Goal: Task Accomplishment & Management: Use online tool/utility

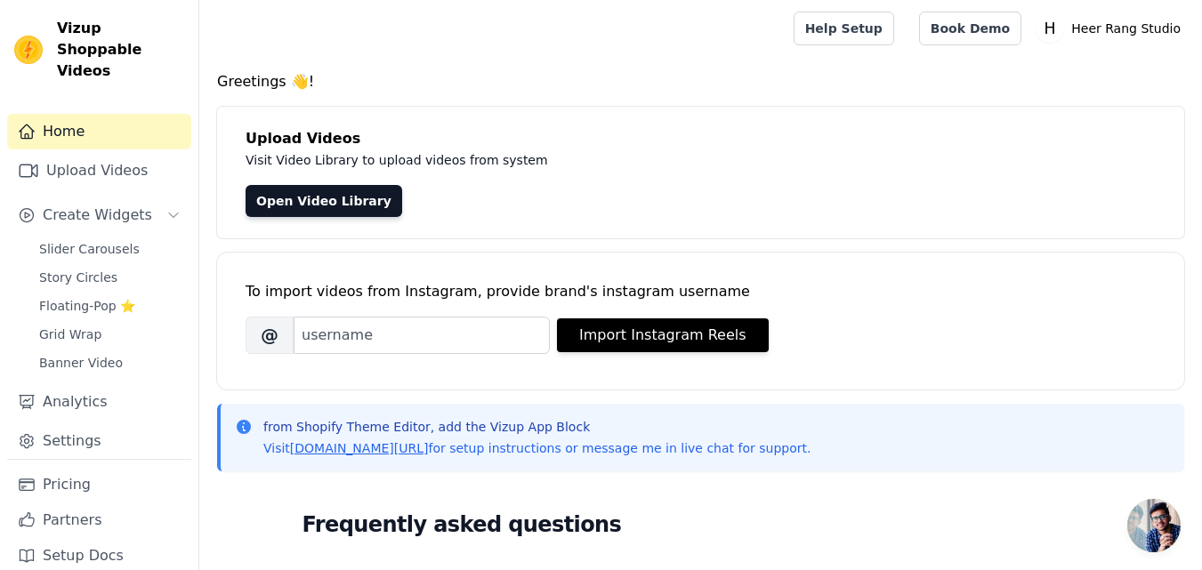
scroll to position [461, 0]
click at [92, 240] on span "Slider Carousels" at bounding box center [89, 249] width 101 height 18
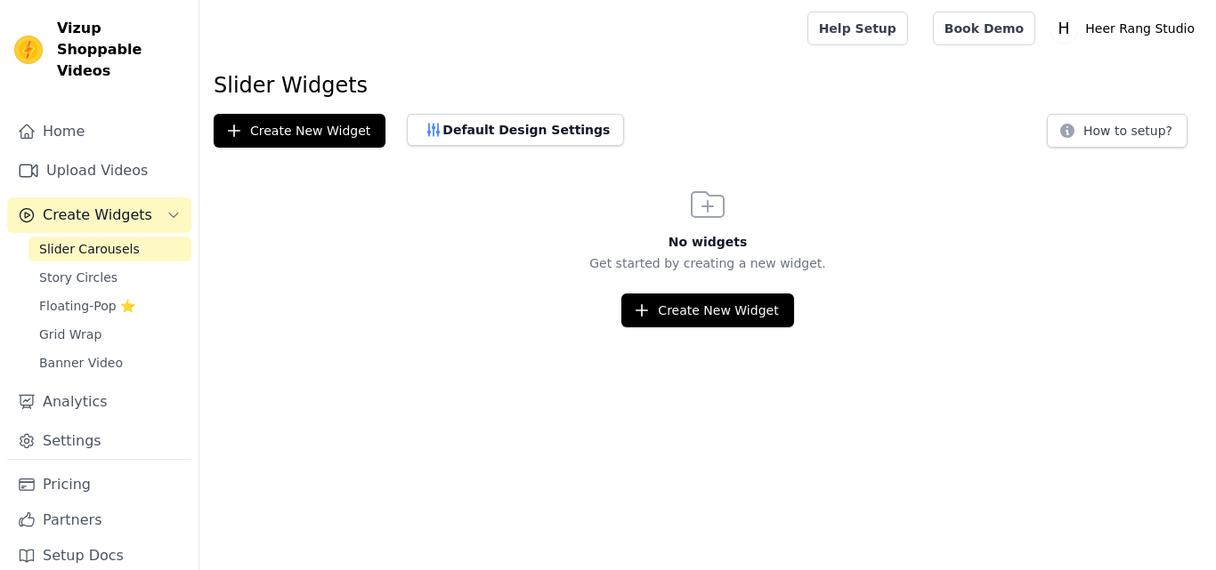
scroll to position [461, 0]
click at [66, 472] on link "Pricing" at bounding box center [99, 485] width 184 height 36
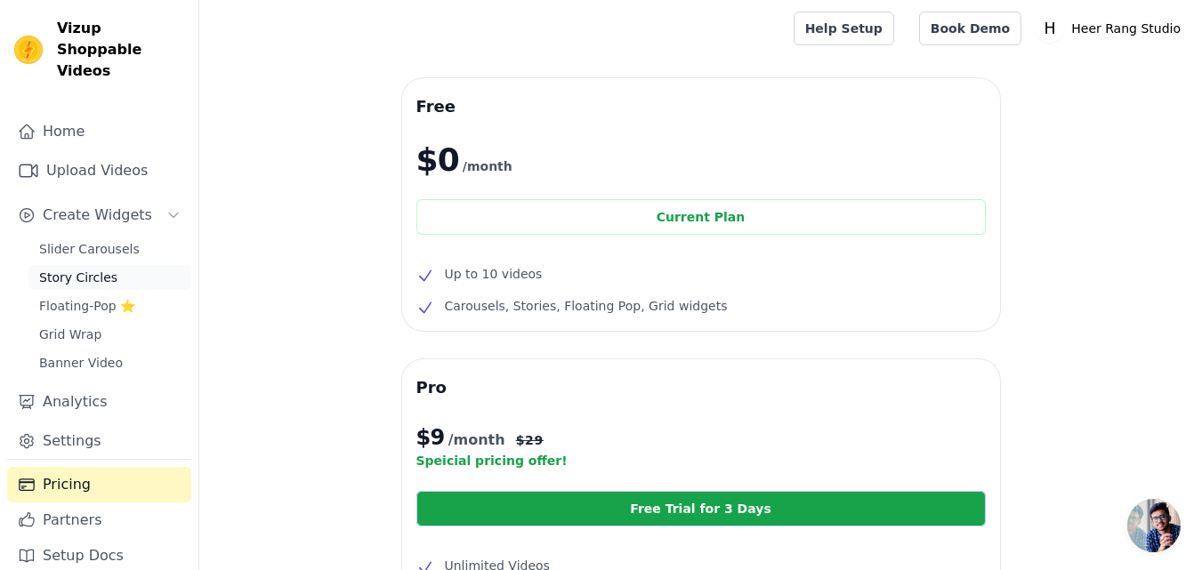
click at [95, 269] on span "Story Circles" at bounding box center [78, 278] width 78 height 18
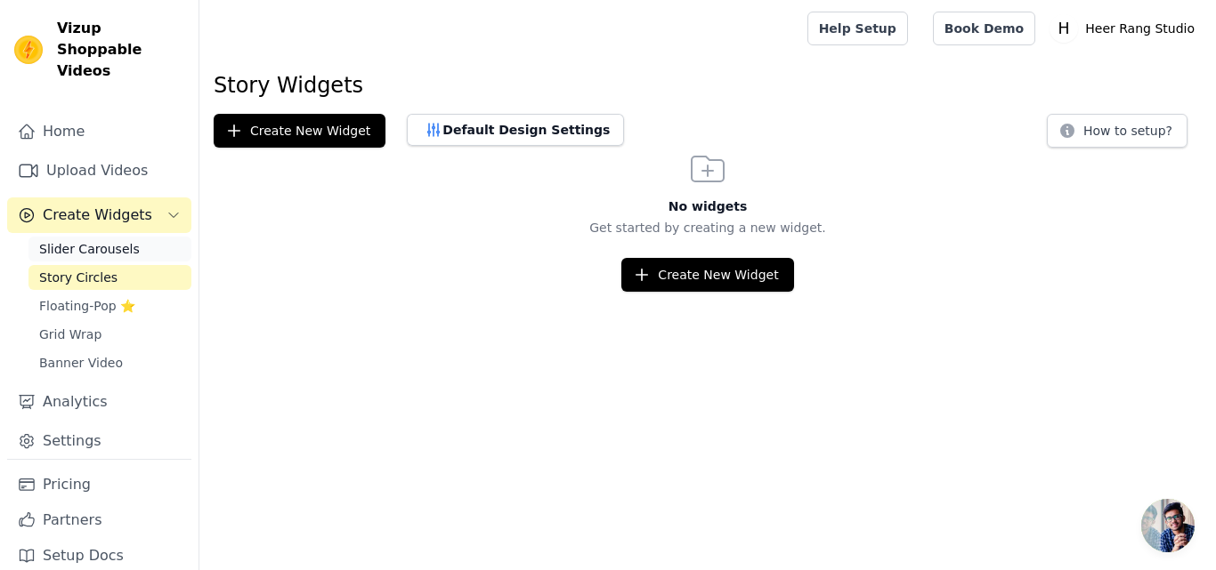
click at [101, 240] on span "Slider Carousels" at bounding box center [89, 249] width 101 height 18
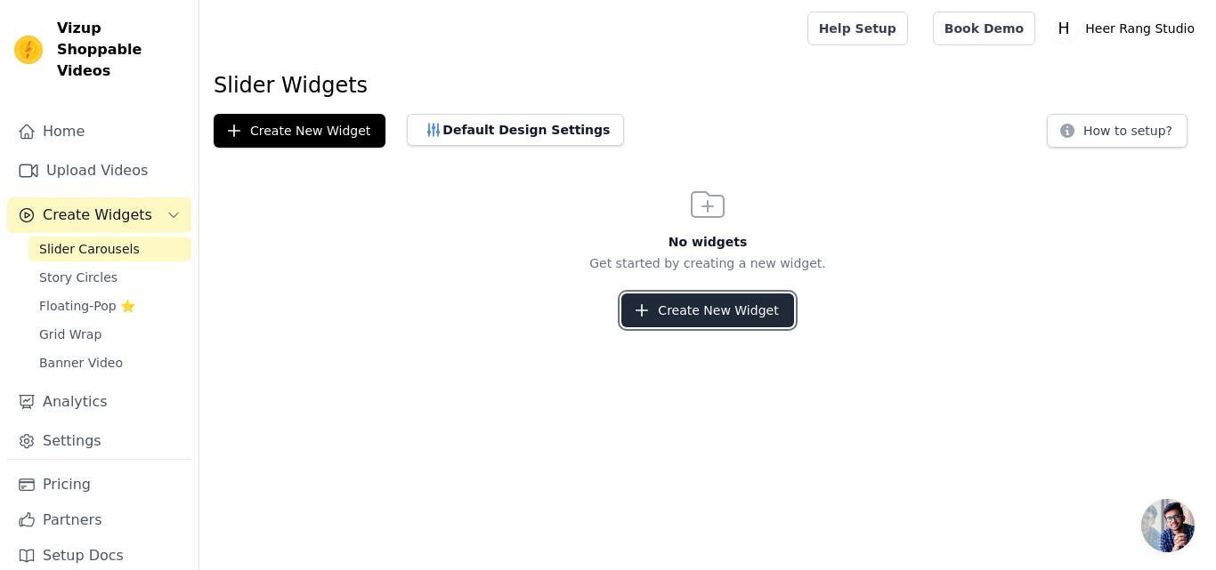
click at [758, 311] on button "Create New Widget" at bounding box center [707, 311] width 172 height 34
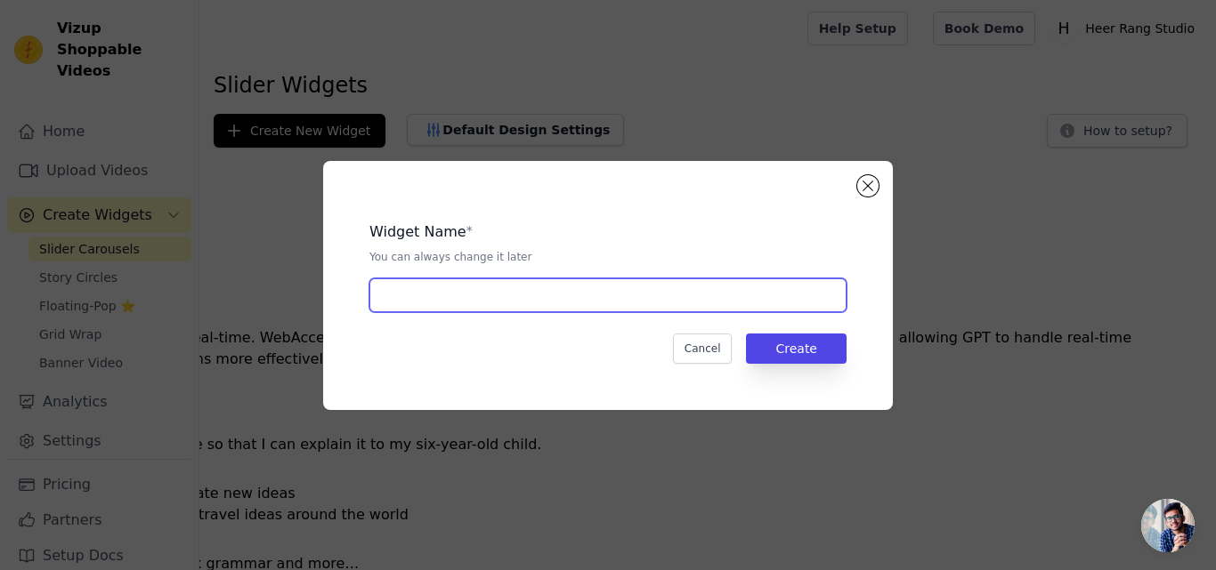
click at [749, 294] on input "text" at bounding box center [607, 296] width 477 height 34
type input "One"
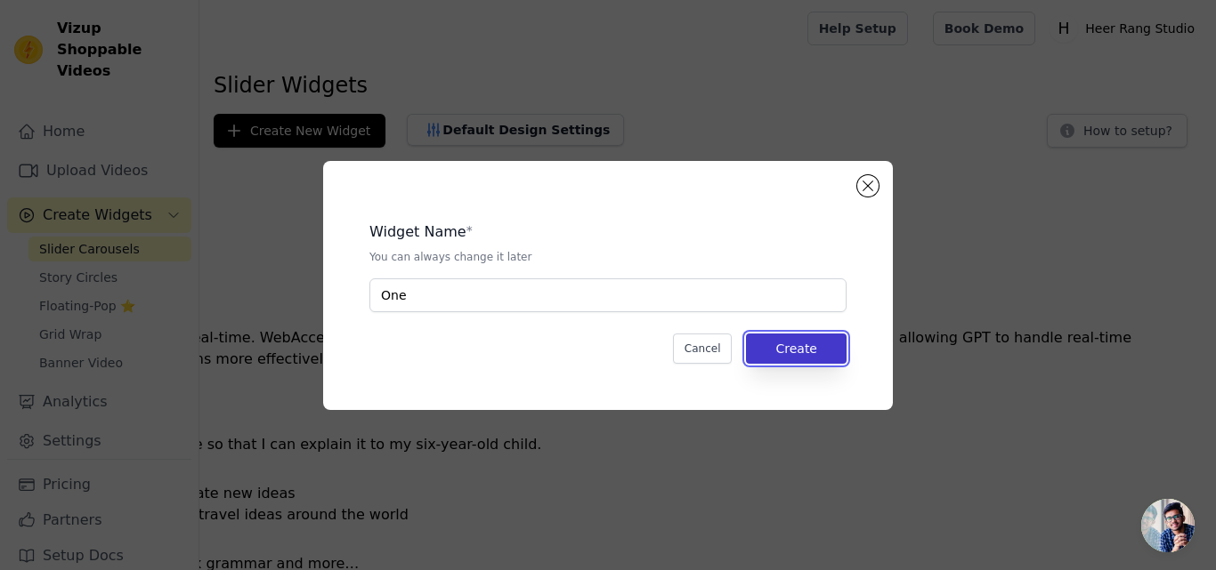
click at [779, 347] on button "Create" at bounding box center [796, 349] width 101 height 30
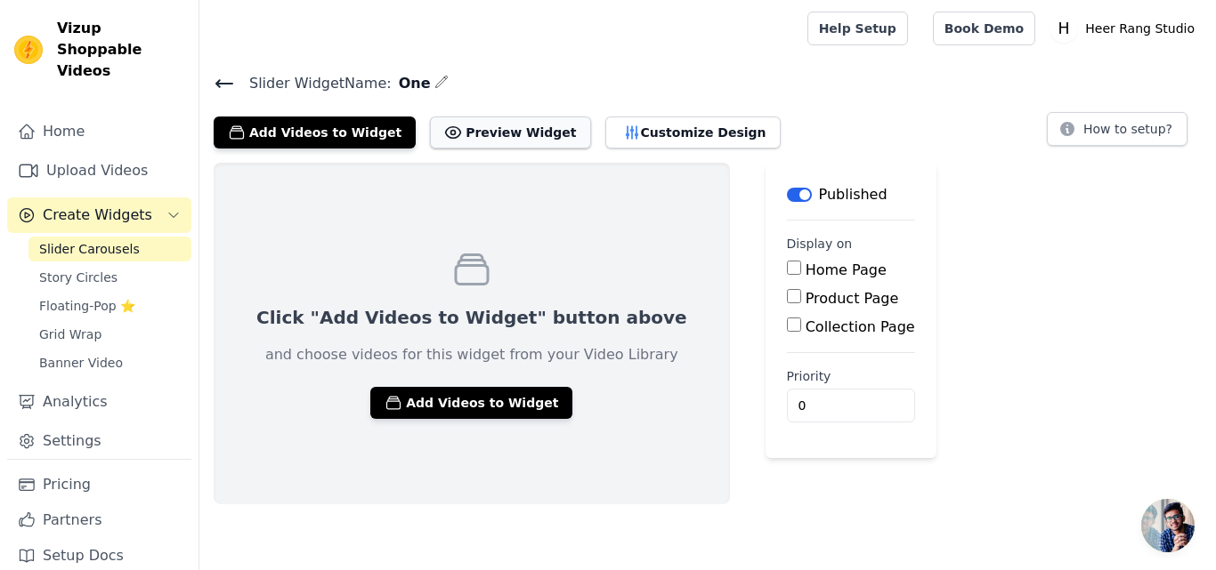
click at [492, 130] on button "Preview Widget" at bounding box center [510, 133] width 160 height 32
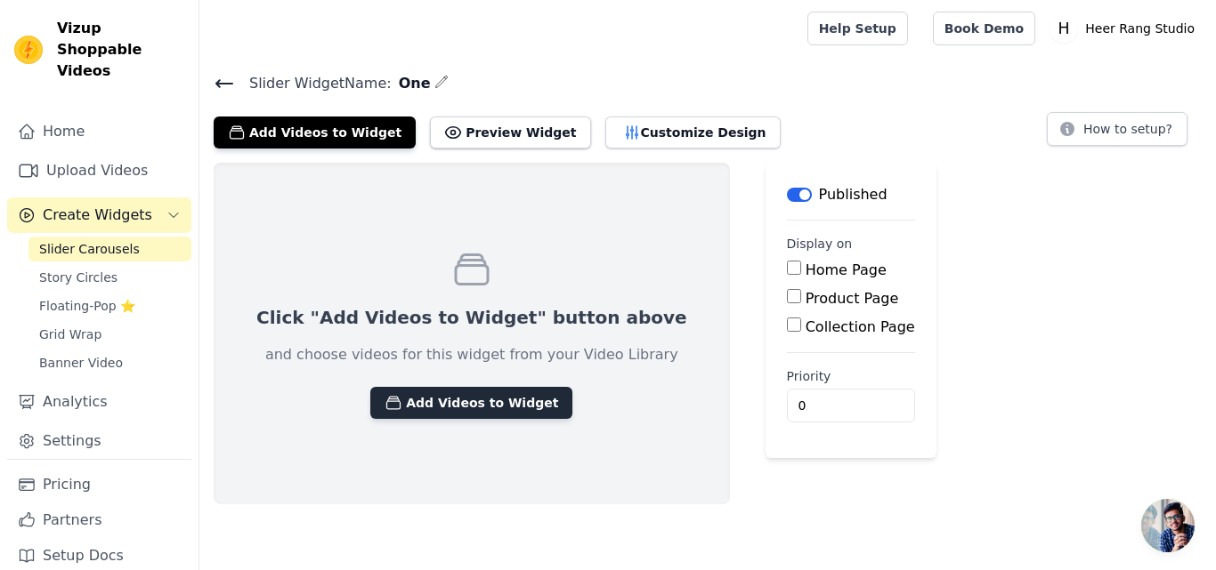
click at [428, 397] on button "Add Videos to Widget" at bounding box center [471, 403] width 202 height 32
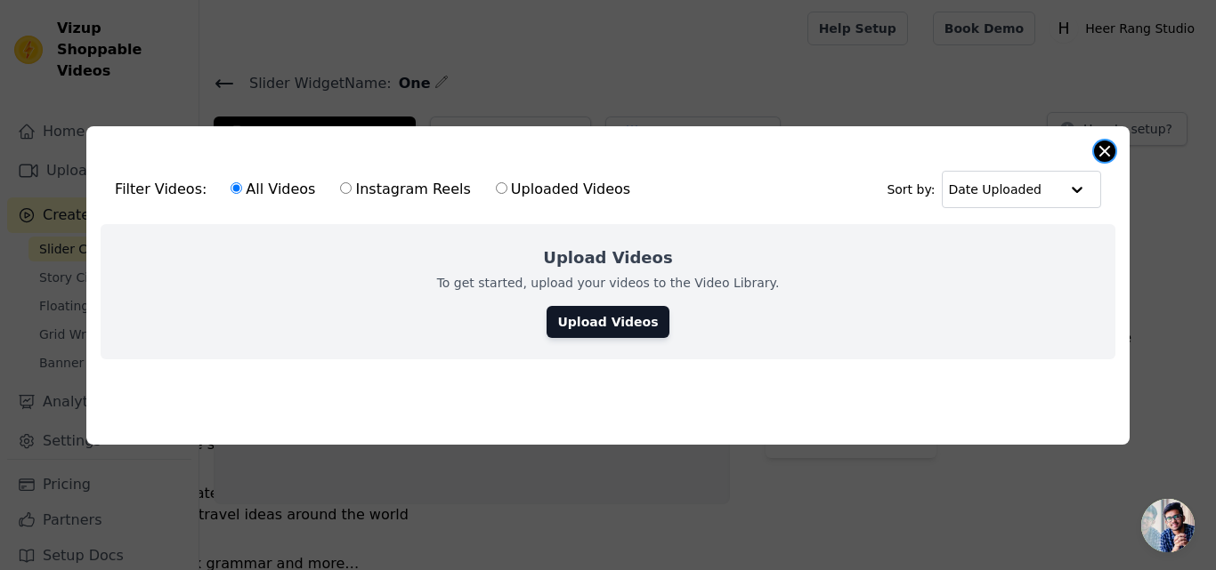
click at [1109, 141] on button "Close modal" at bounding box center [1104, 151] width 21 height 21
